Goal: Task Accomplishment & Management: Use online tool/utility

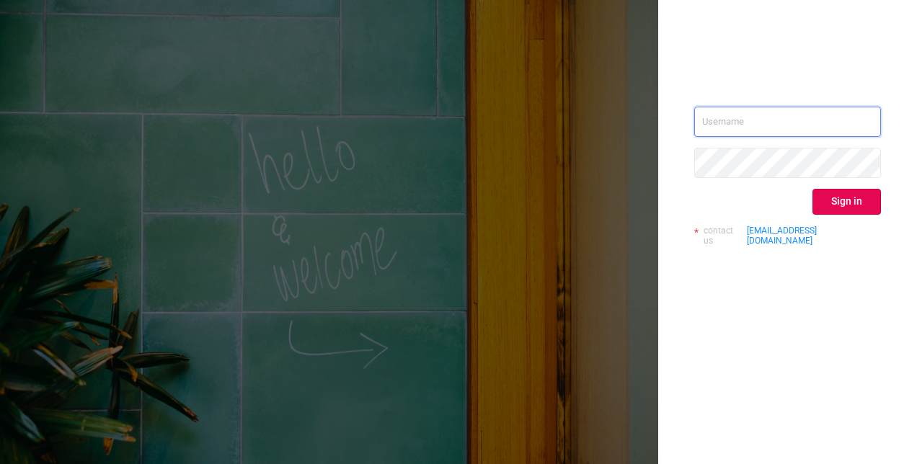
click at [736, 121] on input "text" at bounding box center [787, 122] width 187 height 30
type input "[EMAIL_ADDRESS][DOMAIN_NAME]"
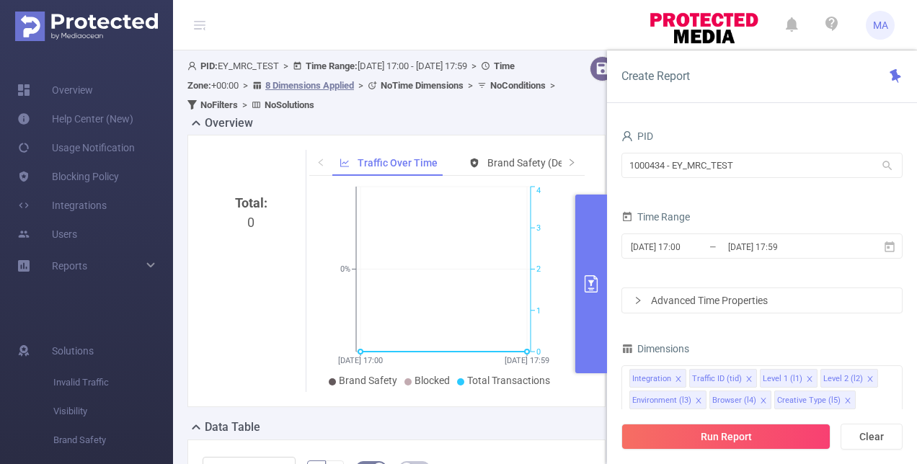
click at [891, 163] on icon at bounding box center [887, 165] width 13 height 13
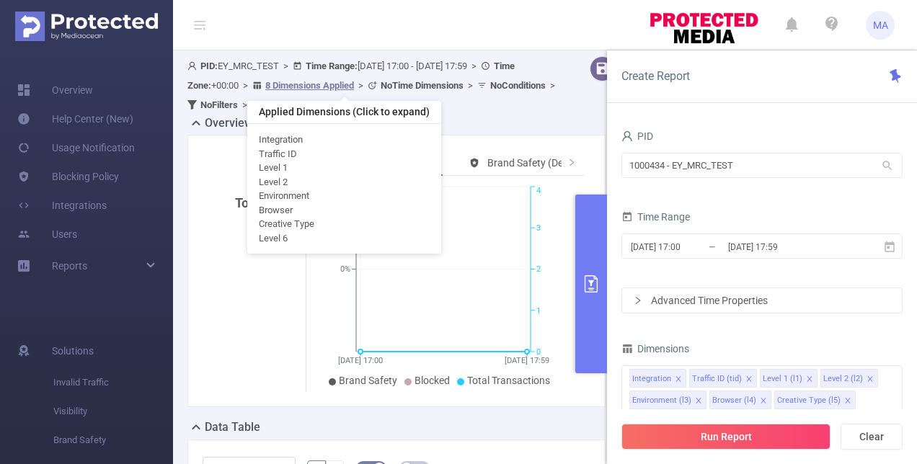
click at [319, 84] on u "8 Dimensions Applied" at bounding box center [309, 85] width 89 height 11
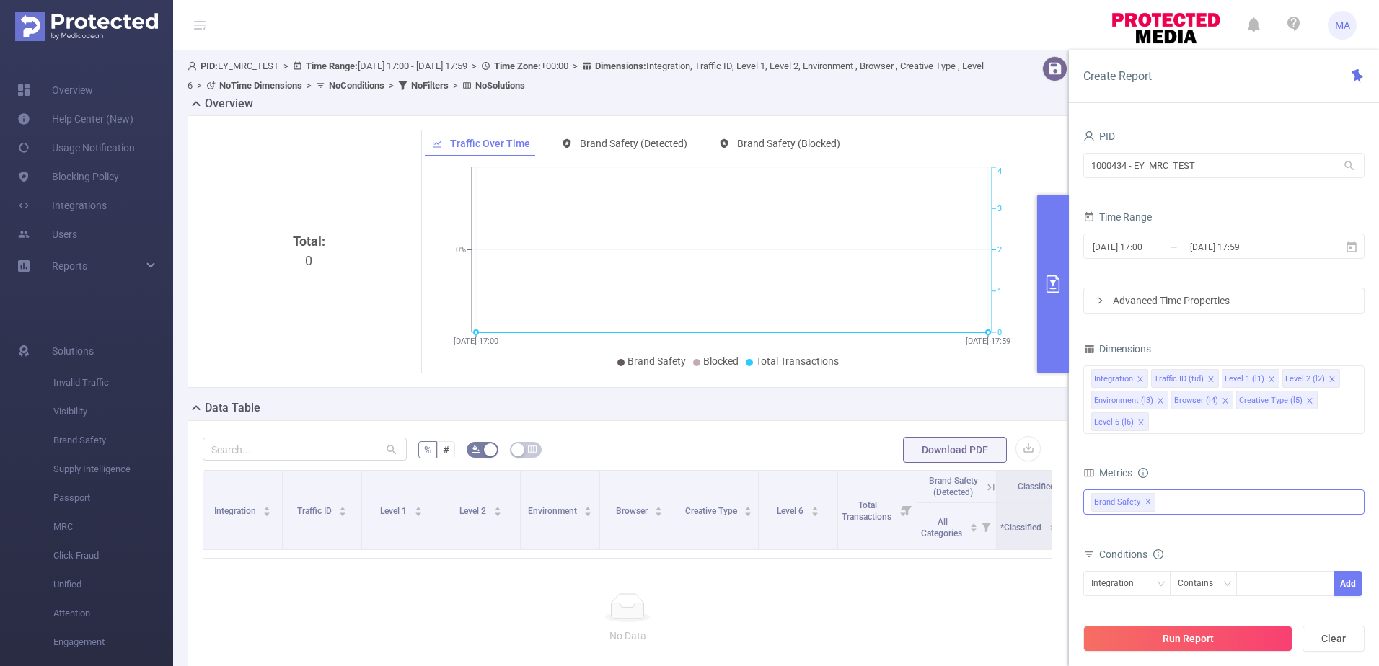
click at [917, 464] on span "✕" at bounding box center [1148, 502] width 6 height 17
click at [917, 170] on input "1000434 - EY_MRC_TEST" at bounding box center [1223, 165] width 281 height 25
click at [917, 464] on button "Run Report" at bounding box center [1187, 639] width 209 height 26
click at [917, 166] on icon at bounding box center [1349, 165] width 13 height 13
click at [917, 464] on span "✕" at bounding box center [1148, 502] width 6 height 17
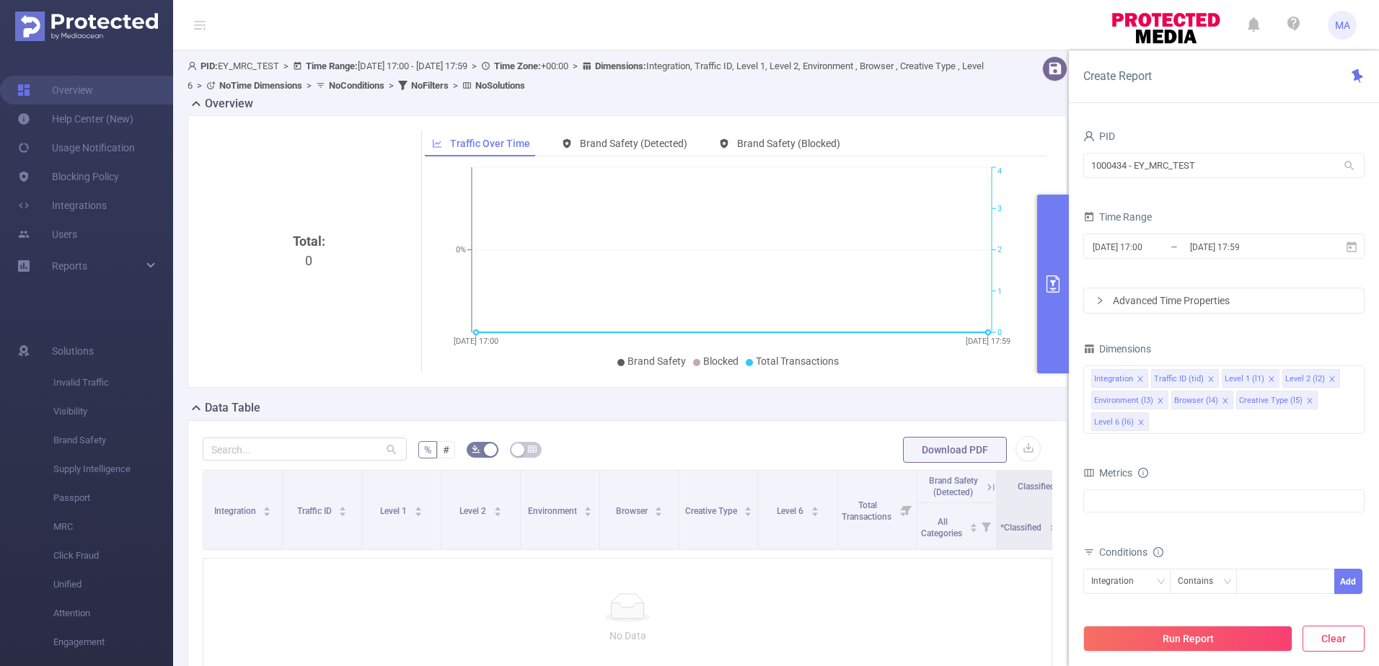
click at [917, 464] on button "Clear" at bounding box center [1333, 639] width 62 height 26
click at [917, 423] on icon "icon: close" at bounding box center [1140, 422] width 7 height 7
click at [917, 376] on icon "icon: close" at bounding box center [1140, 379] width 7 height 7
click at [917, 379] on icon "icon: close" at bounding box center [1150, 379] width 7 height 7
click at [917, 378] on icon "icon: close" at bounding box center [1140, 379] width 7 height 7
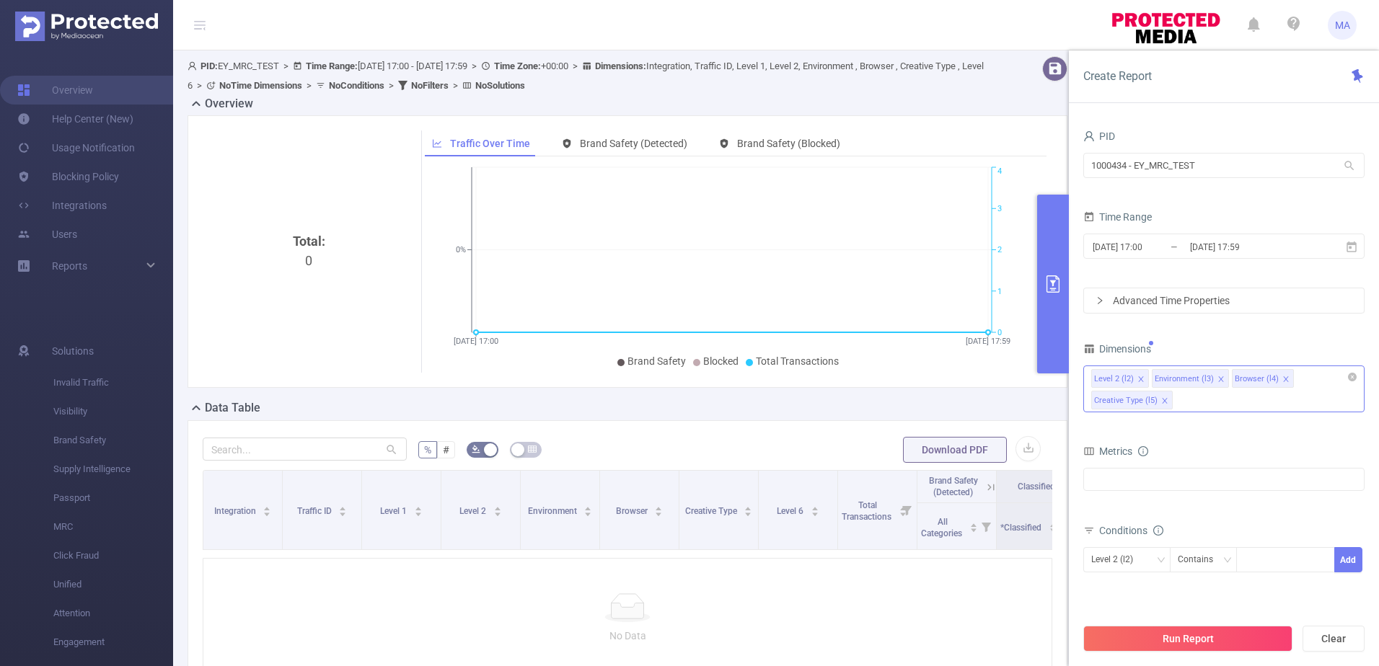
click at [917, 378] on icon "icon: close" at bounding box center [1140, 379] width 7 height 7
click at [917, 377] on icon "icon: close" at bounding box center [1160, 379] width 7 height 7
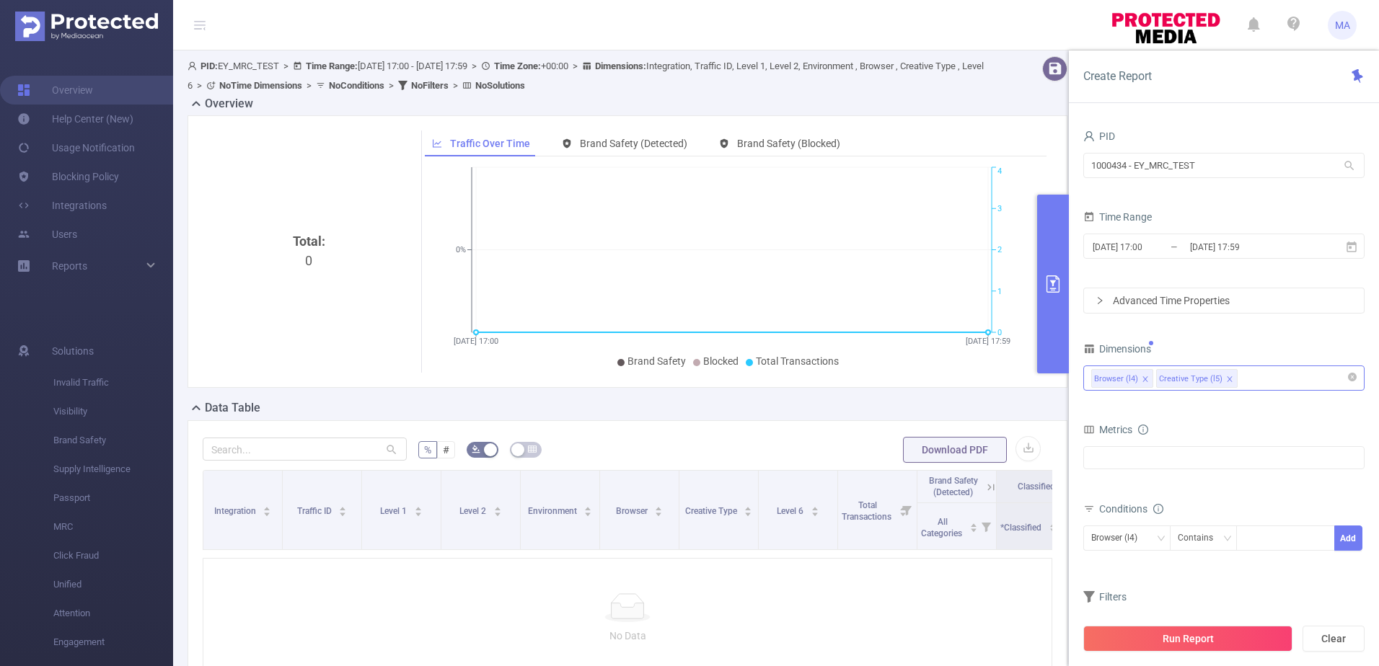
click at [917, 382] on icon "icon: close" at bounding box center [1145, 379] width 7 height 7
click at [917, 379] on icon "icon: close" at bounding box center [1164, 379] width 7 height 7
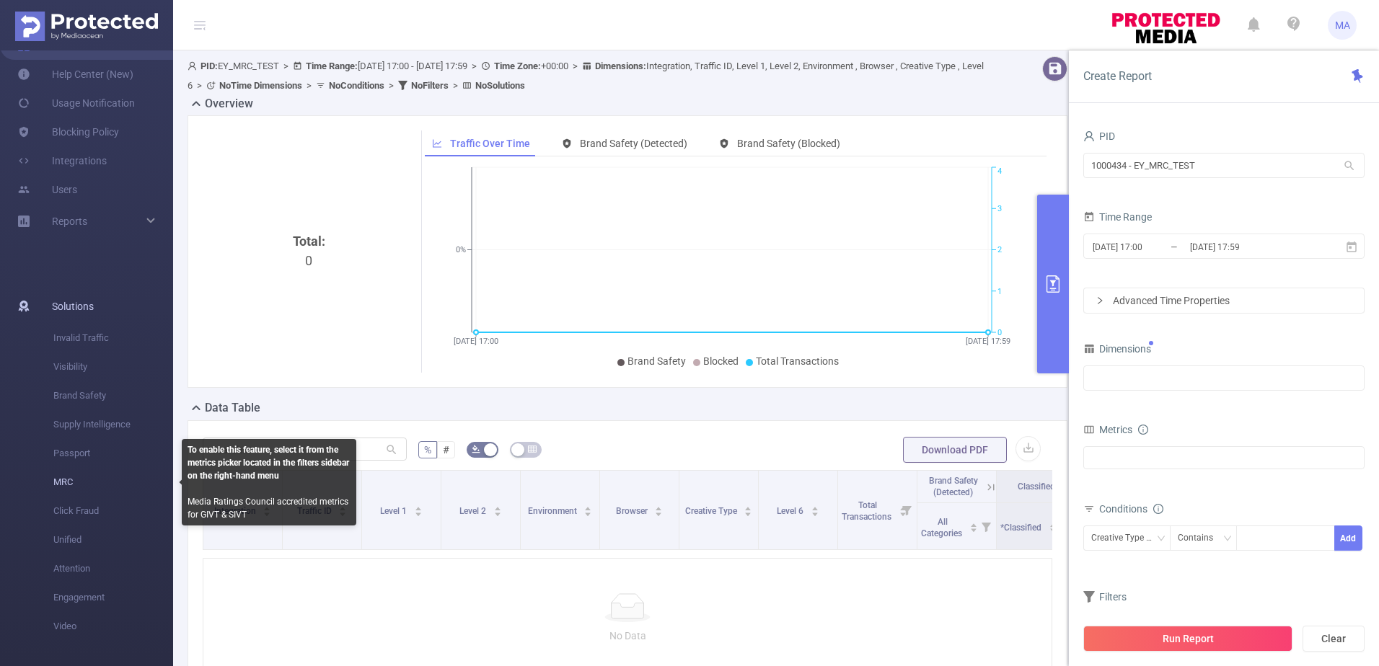
click at [105, 464] on span "MRC" at bounding box center [113, 482] width 120 height 29
click at [76, 464] on span "MRC" at bounding box center [113, 482] width 120 height 29
click at [75, 464] on span "MRC" at bounding box center [113, 482] width 120 height 29
click at [69, 464] on span "MRC" at bounding box center [113, 482] width 120 height 29
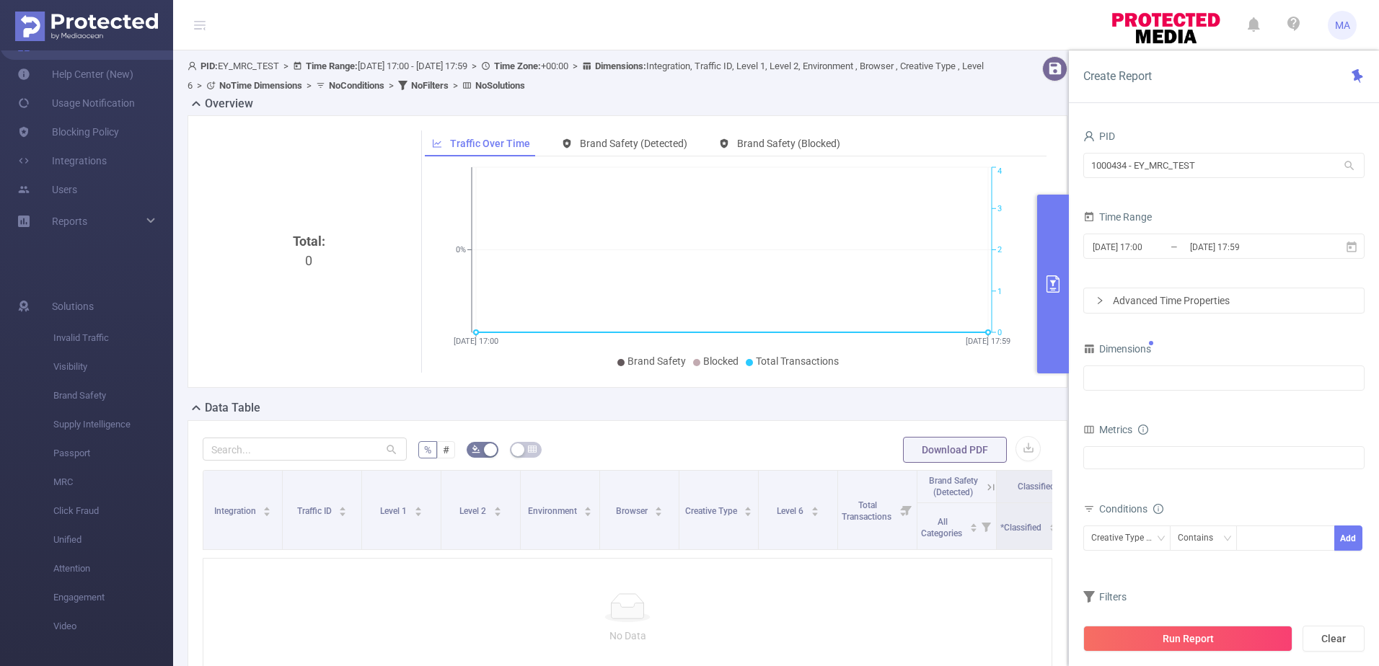
click at [917, 171] on icon at bounding box center [1349, 165] width 13 height 13
click at [917, 243] on icon at bounding box center [1351, 246] width 10 height 11
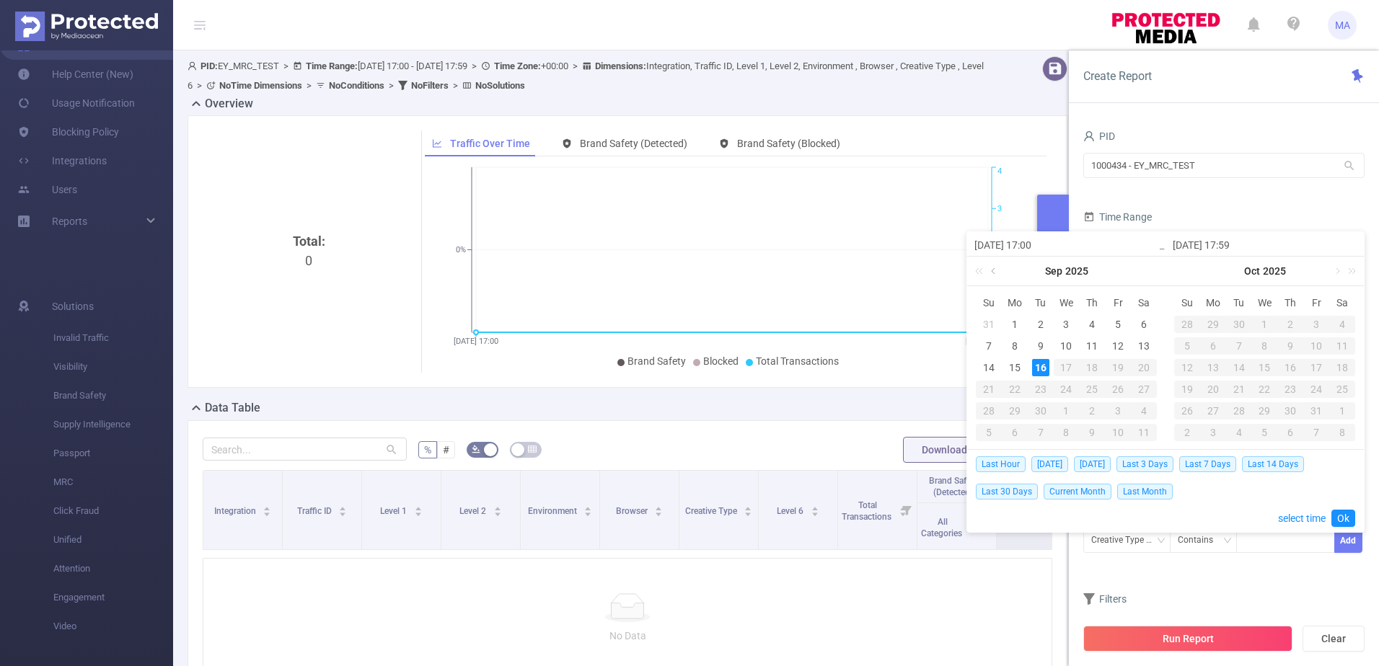
click at [917, 279] on link at bounding box center [994, 271] width 13 height 29
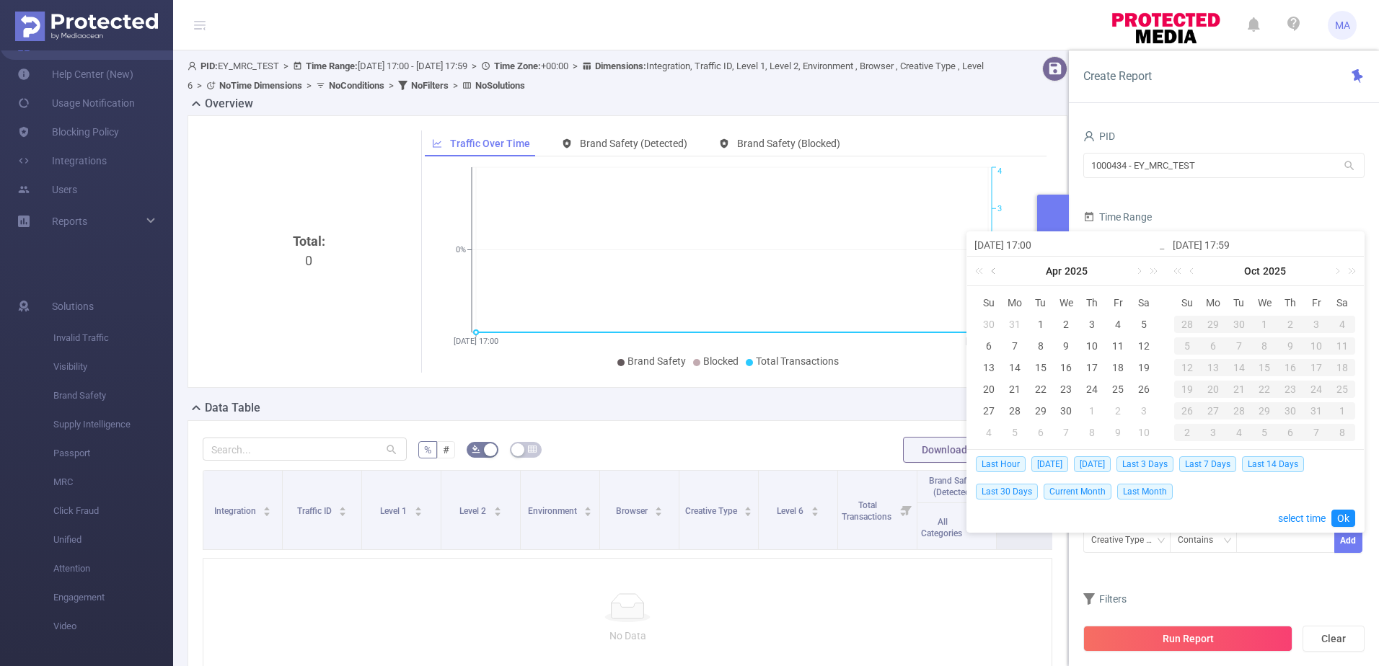
click at [917, 279] on link at bounding box center [994, 271] width 13 height 29
click at [917, 319] on div "1" at bounding box center [988, 324] width 17 height 17
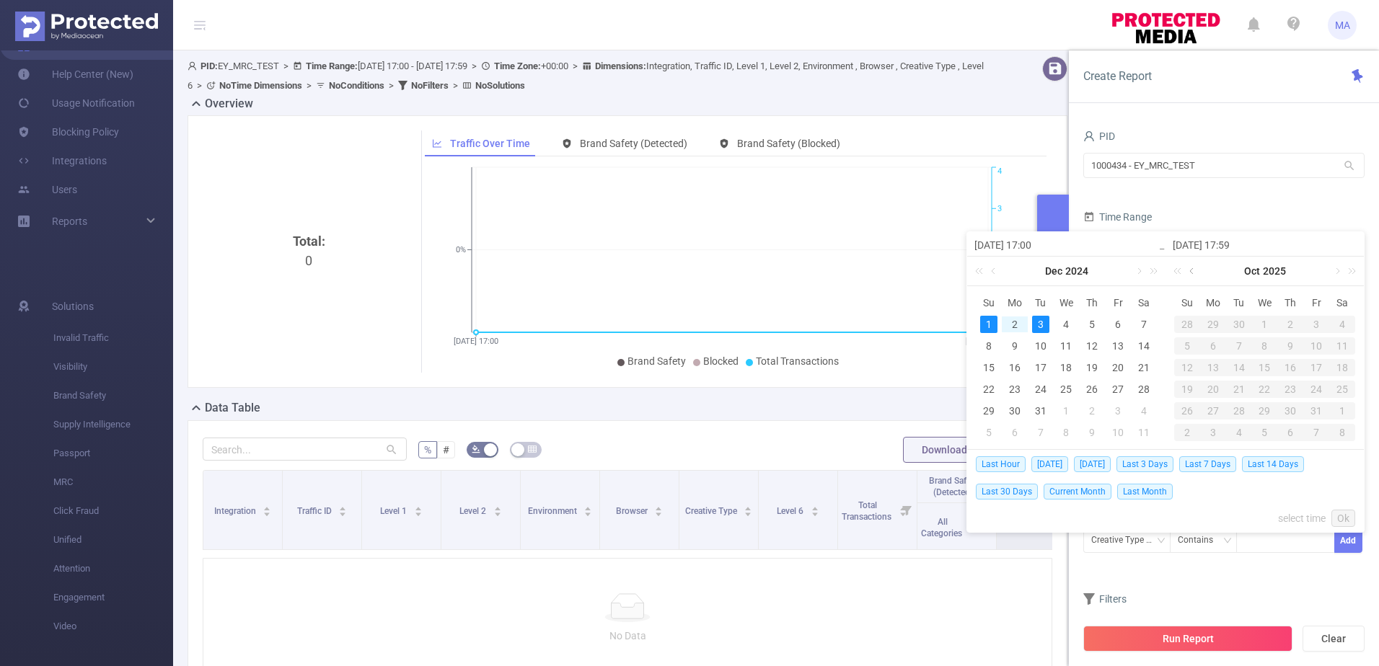
click at [917, 273] on link at bounding box center [1192, 271] width 13 height 29
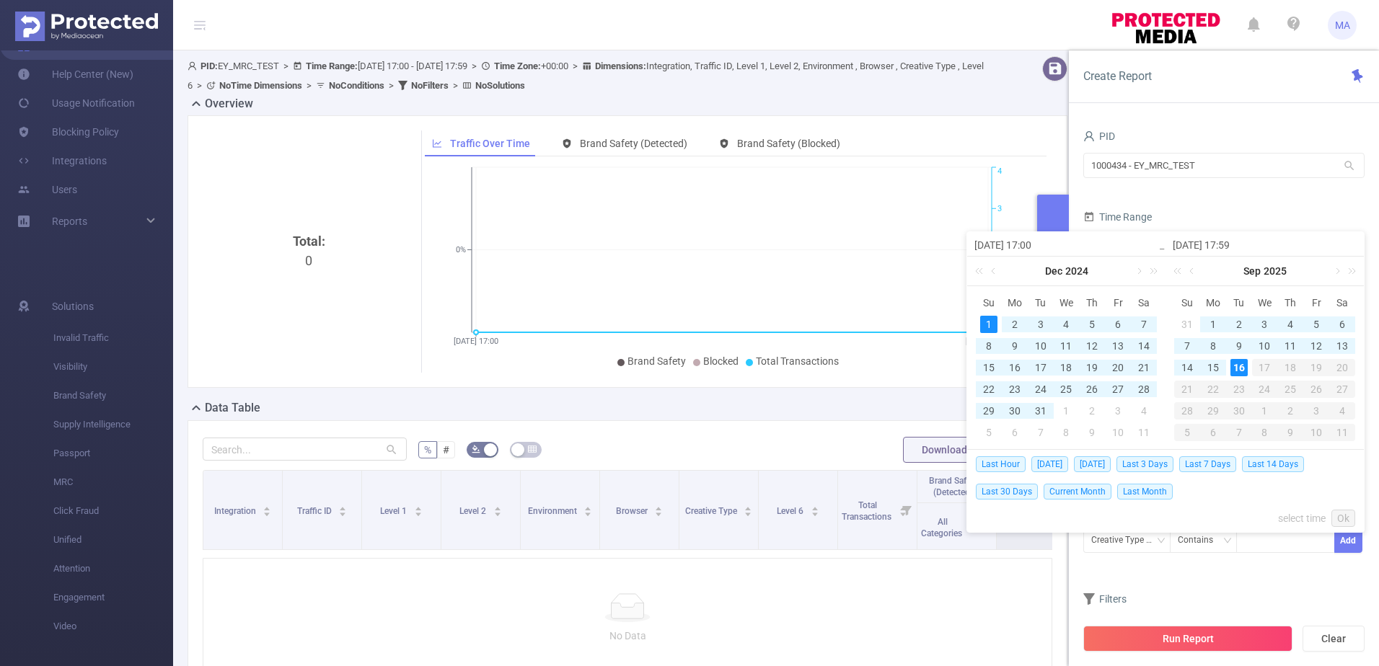
click at [917, 373] on div "16" at bounding box center [1238, 367] width 17 height 17
type input "[DATE] 17:00"
click at [917, 464] on link "Ok" at bounding box center [1343, 518] width 24 height 17
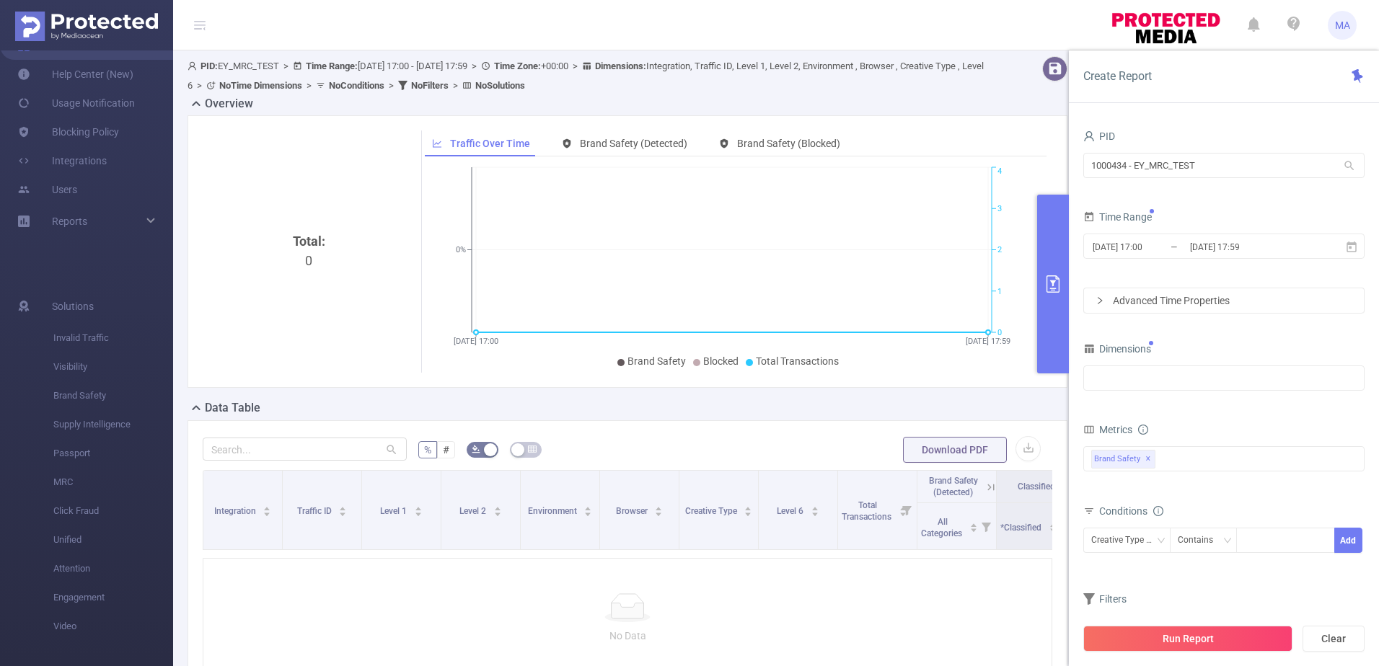
click at [917, 304] on icon "icon: right" at bounding box center [1099, 300] width 9 height 9
click at [917, 387] on div at bounding box center [1223, 378] width 265 height 24
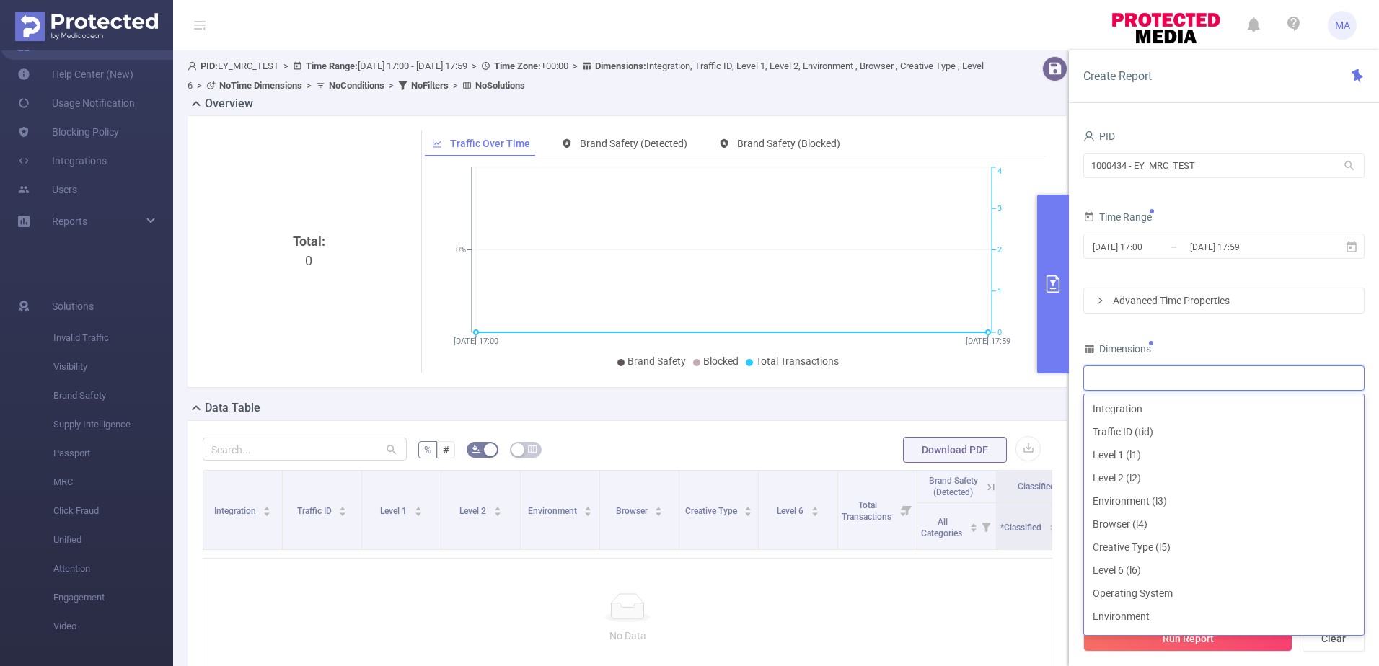
click at [917, 331] on div "PID 1000434 - EY_MRC_TEST 1000434 - EY_MRC_TEST Time Range [DATE] 17:00 _ [DATE…" at bounding box center [1223, 393] width 281 height 534
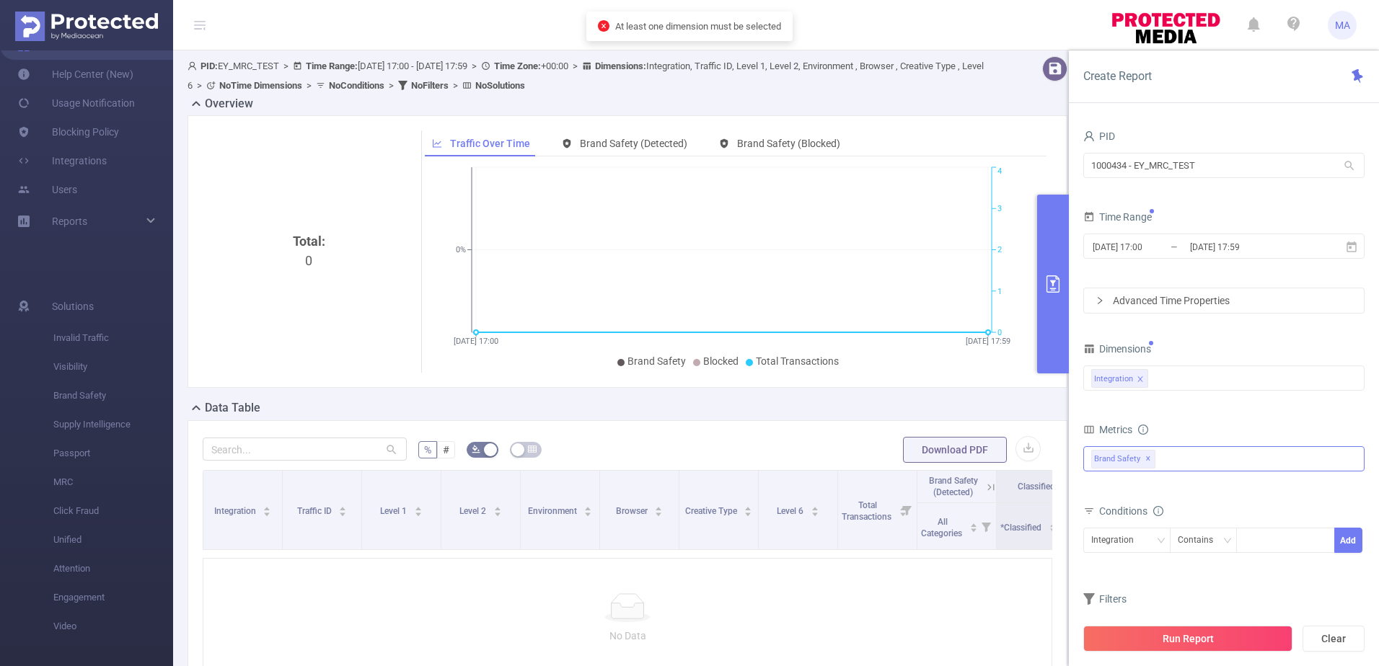
click at [917, 458] on div "Brand Safety ✕" at bounding box center [1223, 458] width 281 height 25
click at [917, 464] on span at bounding box center [1107, 491] width 12 height 12
click at [917, 464] on span at bounding box center [1107, 465] width 12 height 12
click at [917, 424] on div "Metrics" at bounding box center [1223, 432] width 281 height 24
click at [917, 464] on button "Run Report" at bounding box center [1187, 639] width 209 height 26
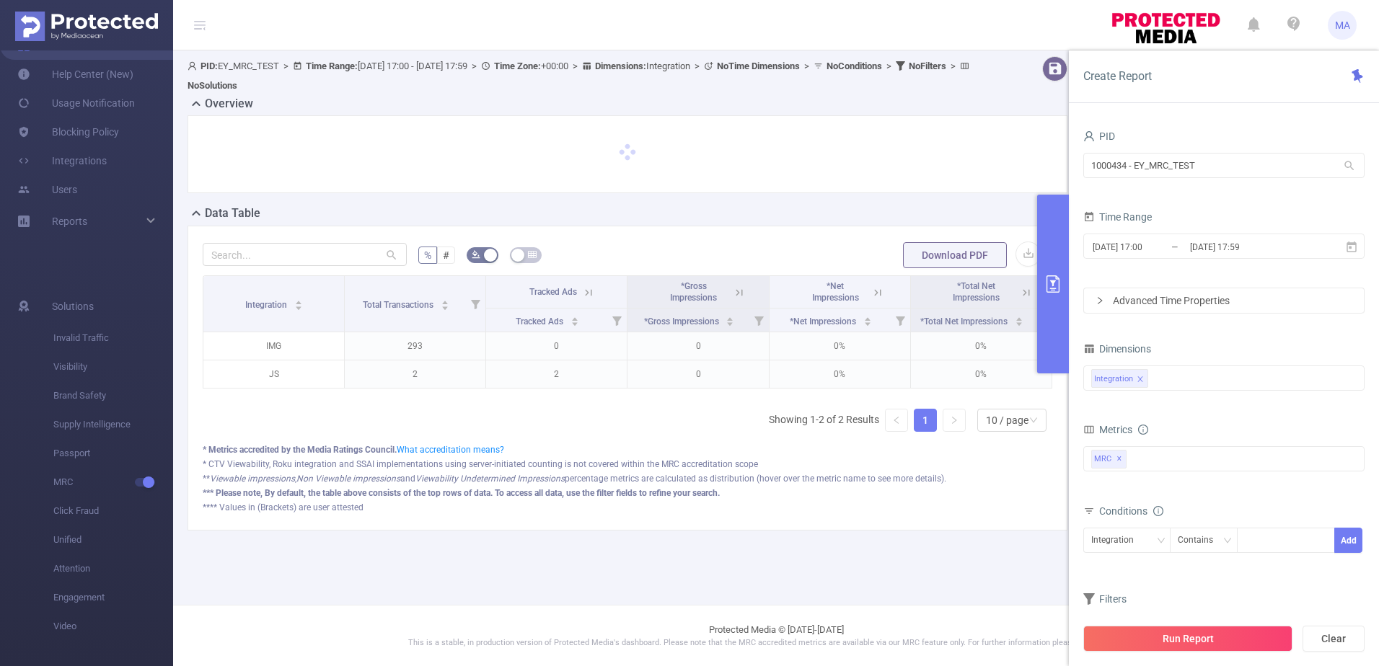
click at [917, 169] on icon at bounding box center [1349, 165] width 13 height 13
click at [917, 71] on span "Create Report" at bounding box center [1117, 76] width 69 height 14
click at [917, 79] on span "Create Report" at bounding box center [1117, 76] width 69 height 14
drag, startPoint x: 1131, startPoint y: 79, endPoint x: 1356, endPoint y: 79, distance: 225.0
click at [917, 79] on icon at bounding box center [1356, 76] width 11 height 14
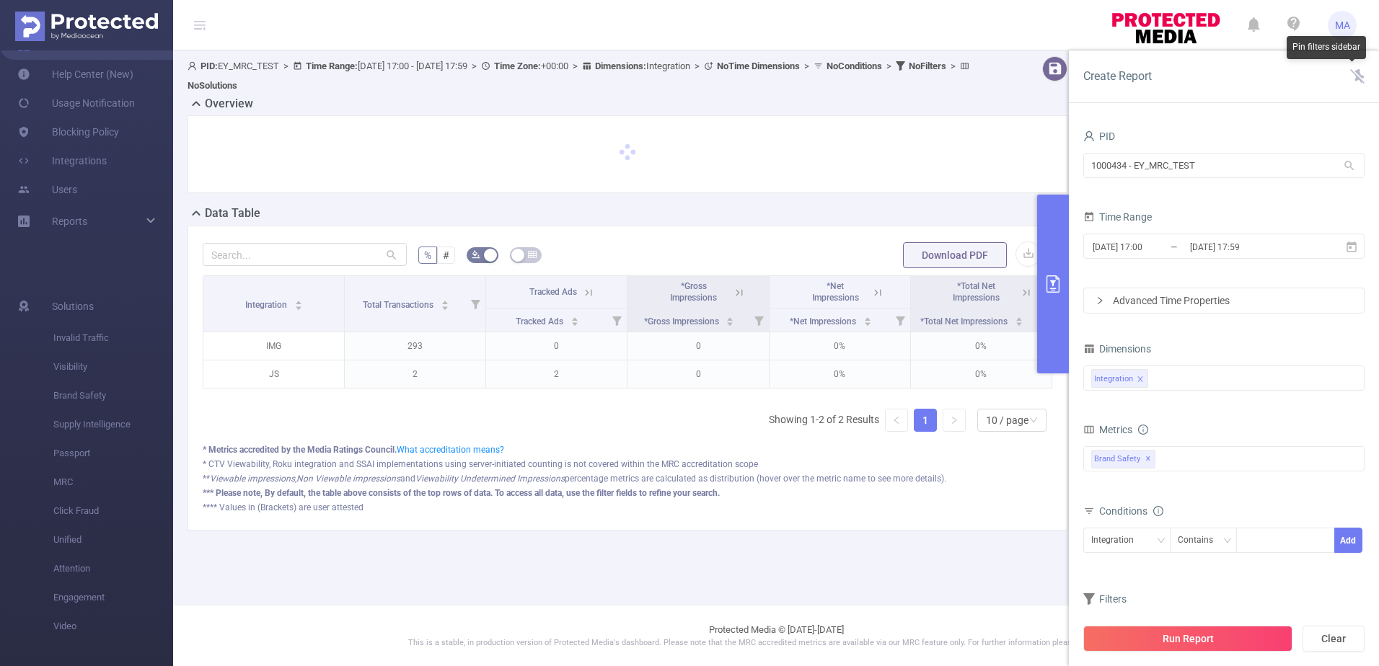
click at [917, 79] on icon at bounding box center [1357, 76] width 14 height 14
click at [917, 167] on input "1000434 - EY_MRC_TEST" at bounding box center [1223, 165] width 281 height 25
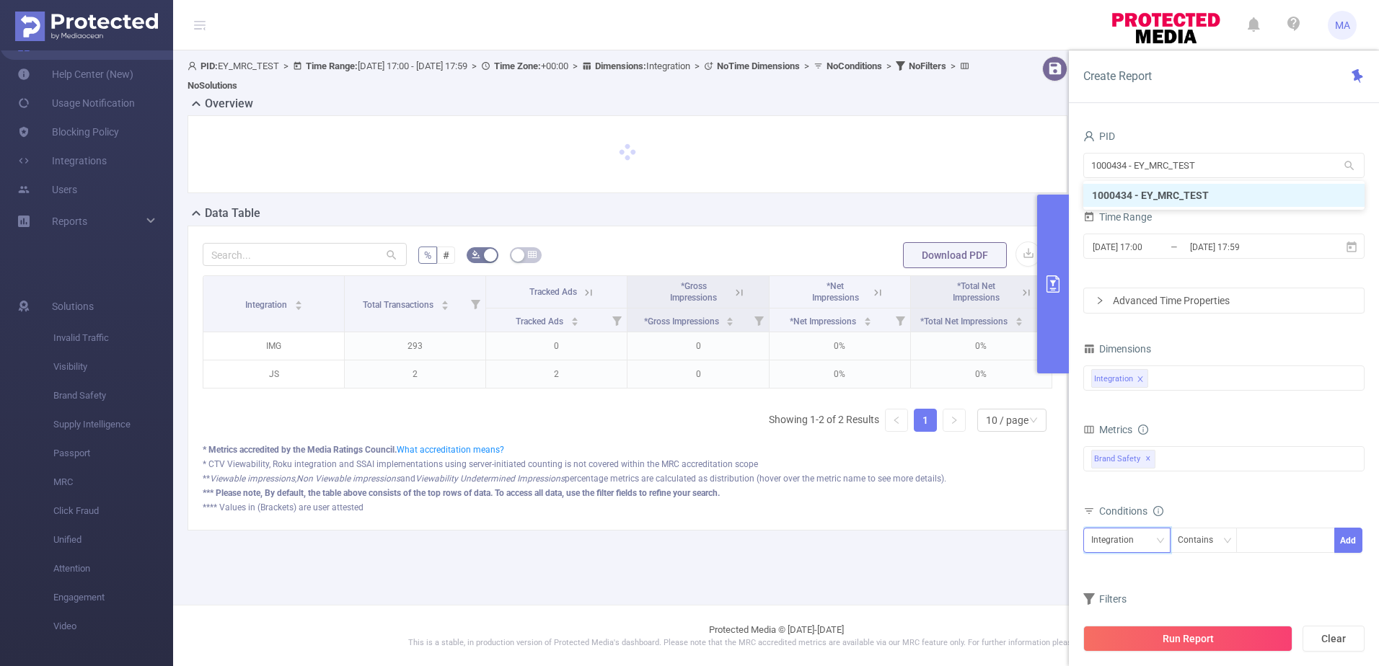
click at [917, 464] on icon "icon: down" at bounding box center [1160, 541] width 9 height 9
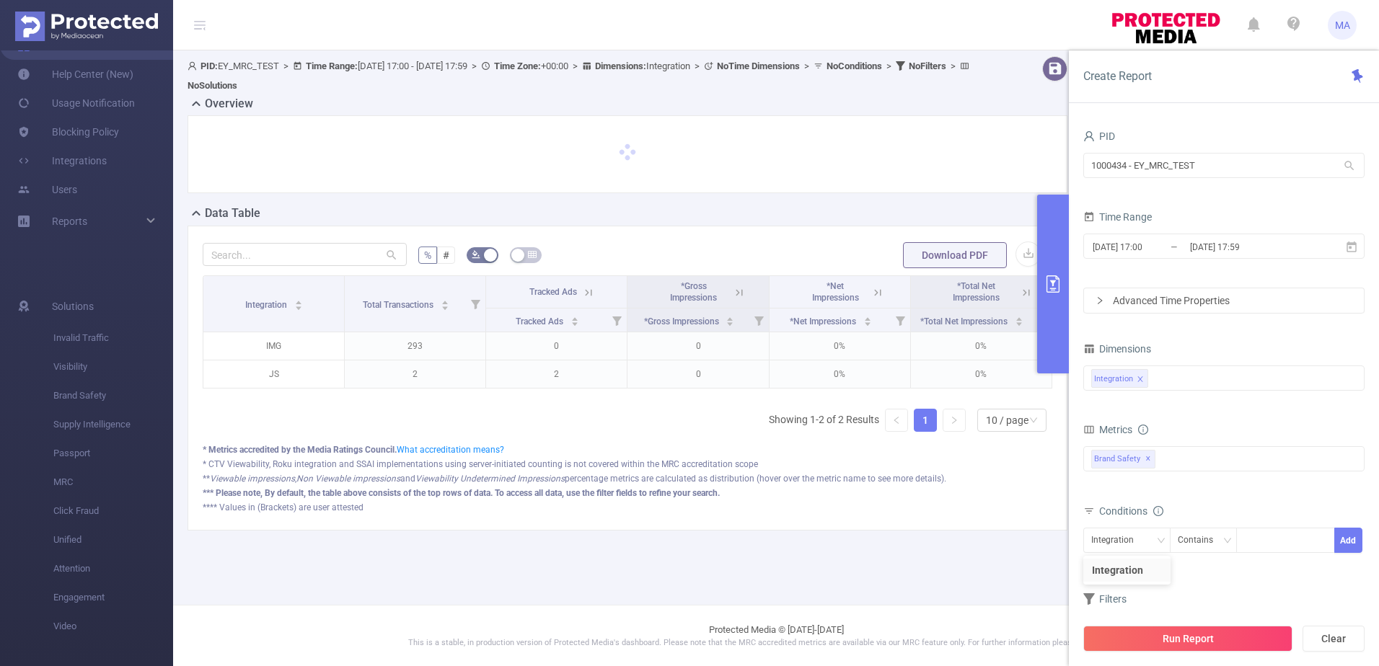
click at [917, 464] on div "Filters" at bounding box center [1223, 601] width 281 height 24
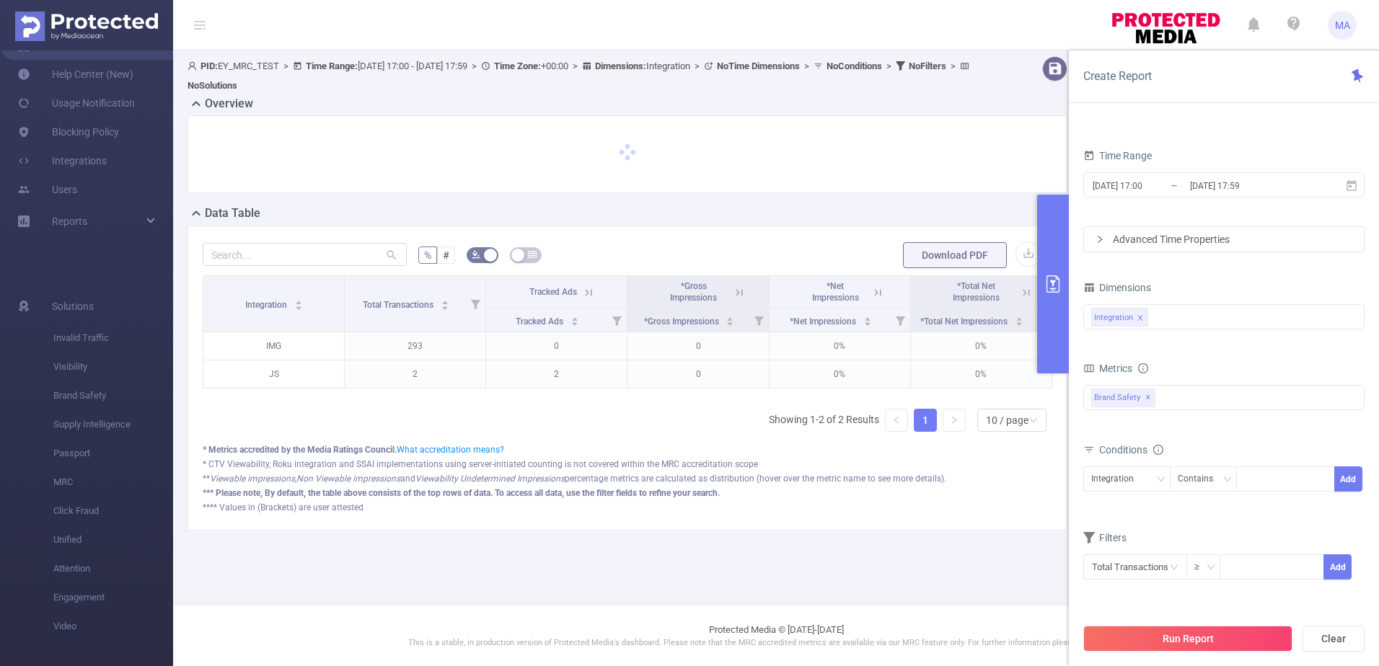
scroll to position [0, 3]
click at [917, 295] on icon at bounding box center [1020, 292] width 17 height 14
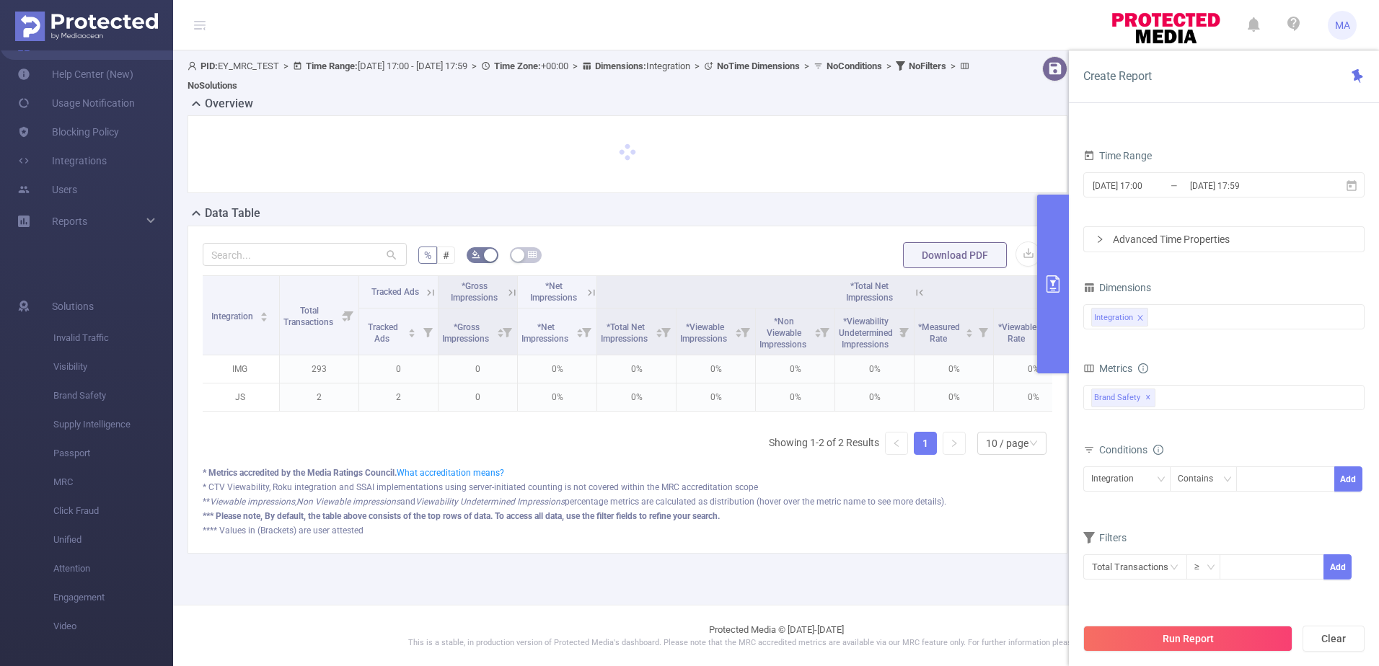
scroll to position [0, 106]
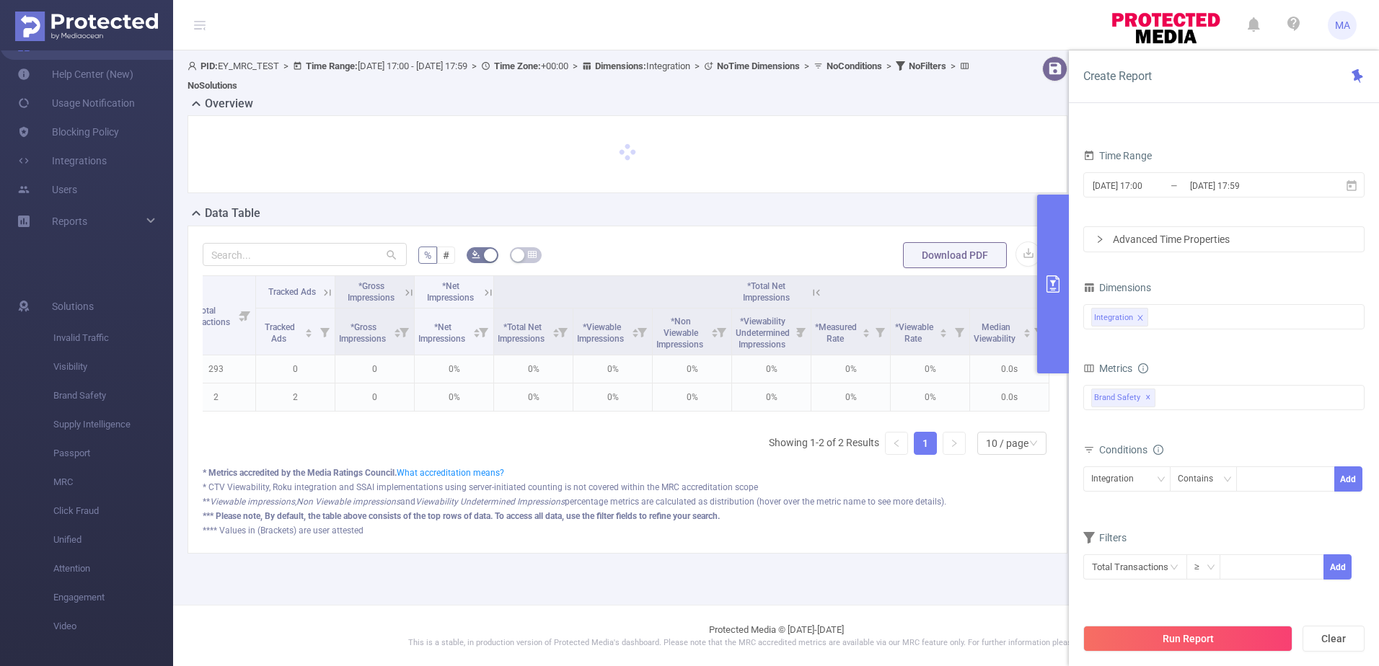
click at [406, 296] on icon at bounding box center [408, 292] width 13 height 13
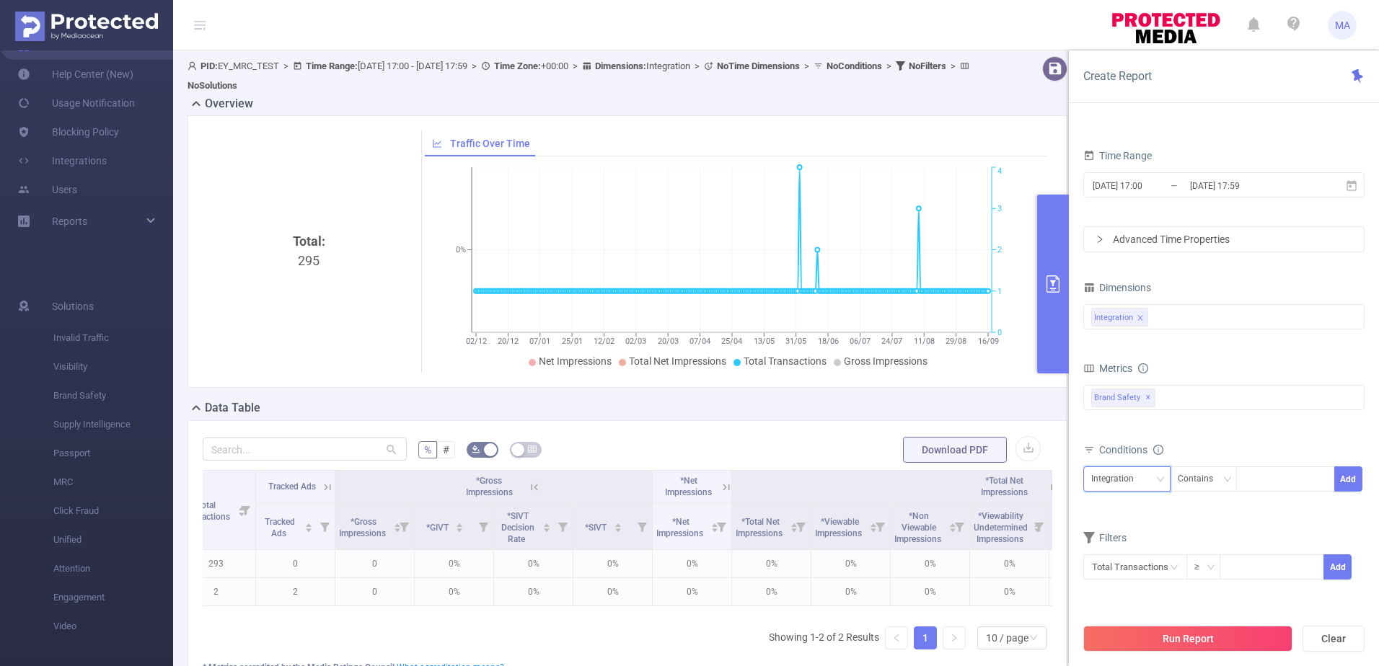
click at [917, 464] on icon "icon: down" at bounding box center [1160, 479] width 7 height 5
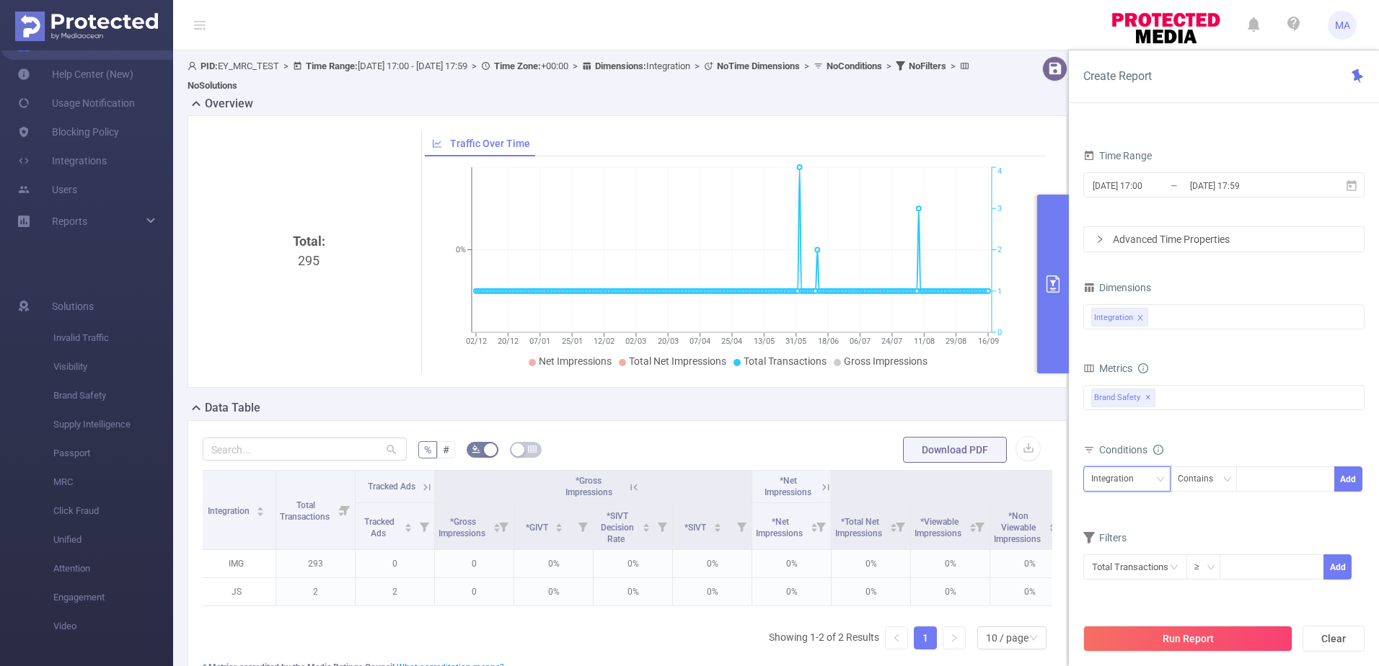
scroll to position [0, 0]
click at [431, 464] on icon at bounding box center [433, 487] width 13 height 13
